Goal: Task Accomplishment & Management: Manage account settings

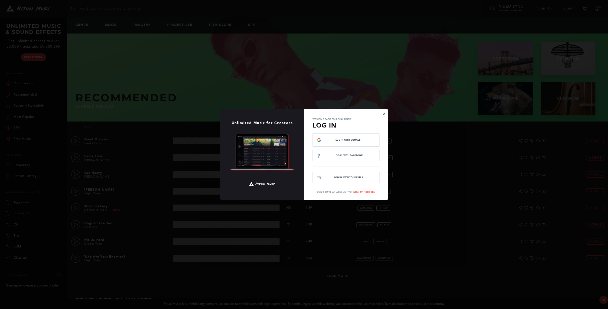
click at [384, 114] on button "×" at bounding box center [384, 113] width 3 height 5
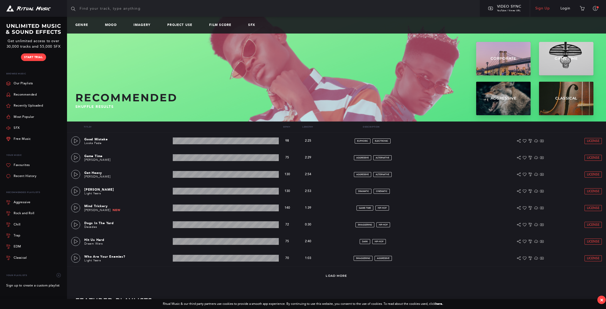
click at [541, 9] on link "Sign Up" at bounding box center [542, 8] width 25 height 15
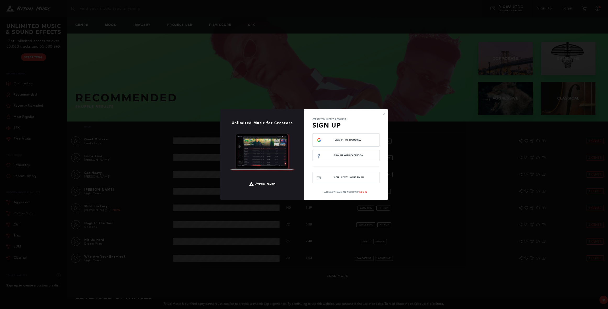
click at [205, 74] on div "× Unlimited Music for Creators Create your free account. Sign Up Sign Up with G…" at bounding box center [304, 154] width 608 height 309
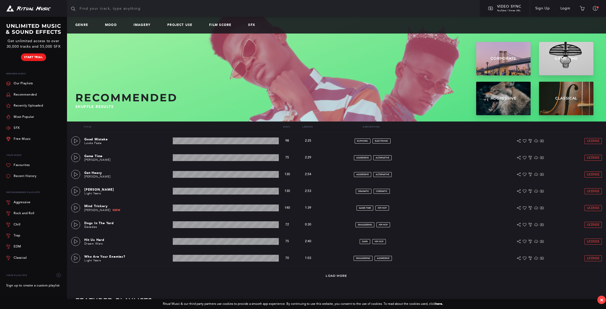
click at [27, 57] on link "Start Trial" at bounding box center [33, 57] width 25 height 8
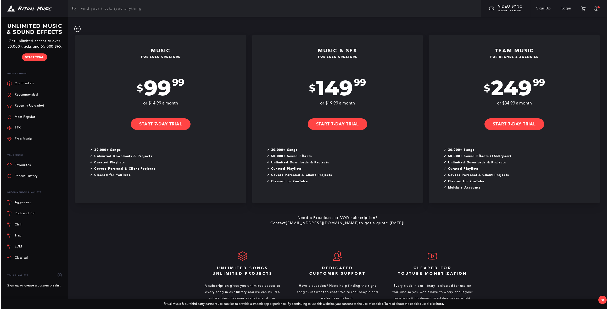
scroll to position [134, 0]
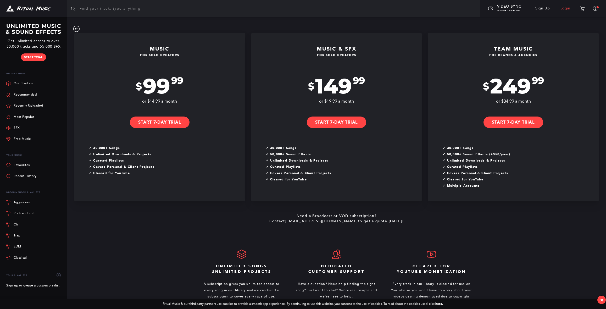
click at [565, 8] on link "Login" at bounding box center [565, 8] width 21 height 15
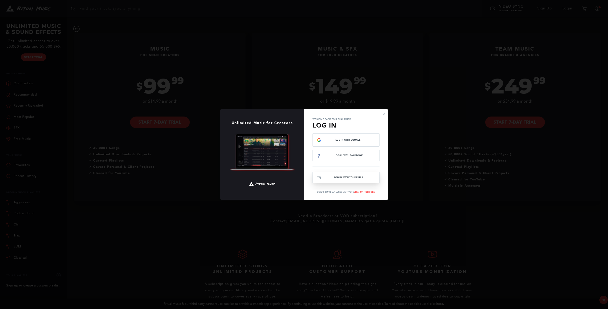
click at [340, 177] on button "Log In with your email" at bounding box center [345, 177] width 67 height 11
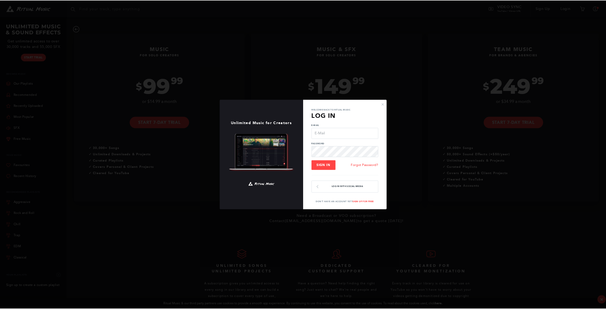
scroll to position [0, 0]
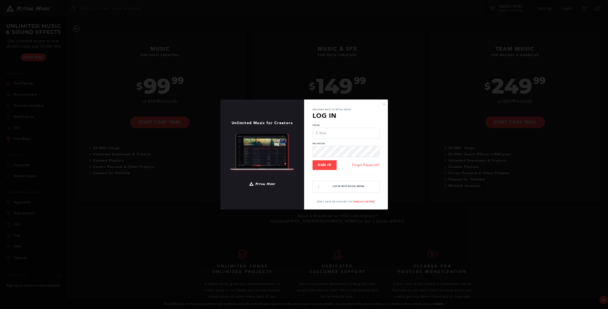
type input "[EMAIL_ADDRESS][DOMAIN_NAME]"
click at [324, 167] on span "Sign In" at bounding box center [325, 165] width 14 height 4
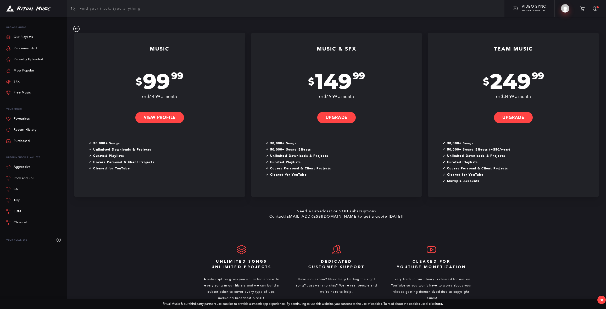
click at [566, 8] on img at bounding box center [565, 8] width 8 height 8
click at [546, 52] on link "Payment History" at bounding box center [552, 52] width 46 height 8
